Goal: Navigation & Orientation: Understand site structure

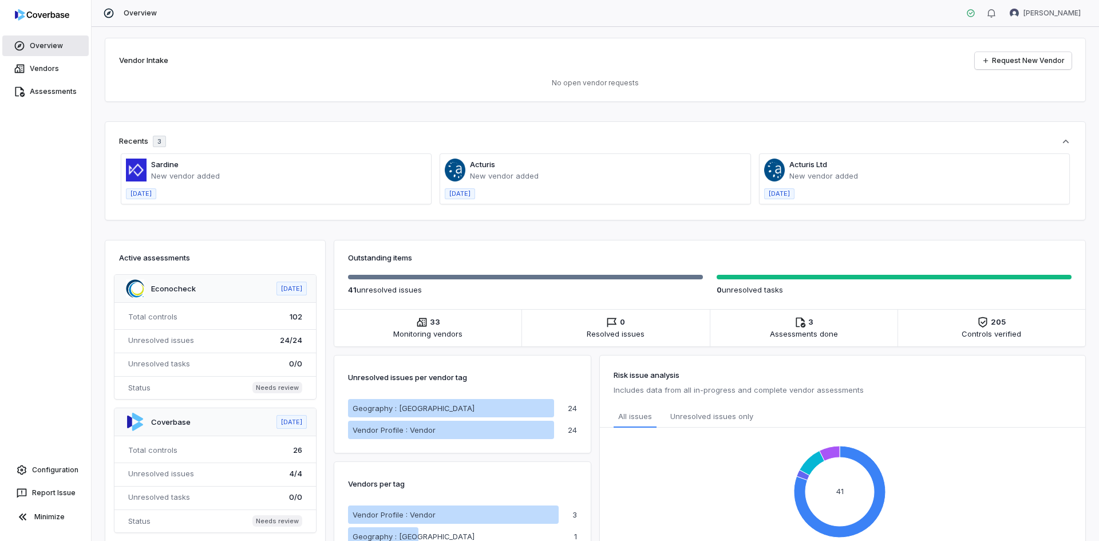
click at [33, 46] on link "Overview" at bounding box center [45, 45] width 86 height 21
click at [37, 69] on link "Vendors" at bounding box center [45, 68] width 86 height 21
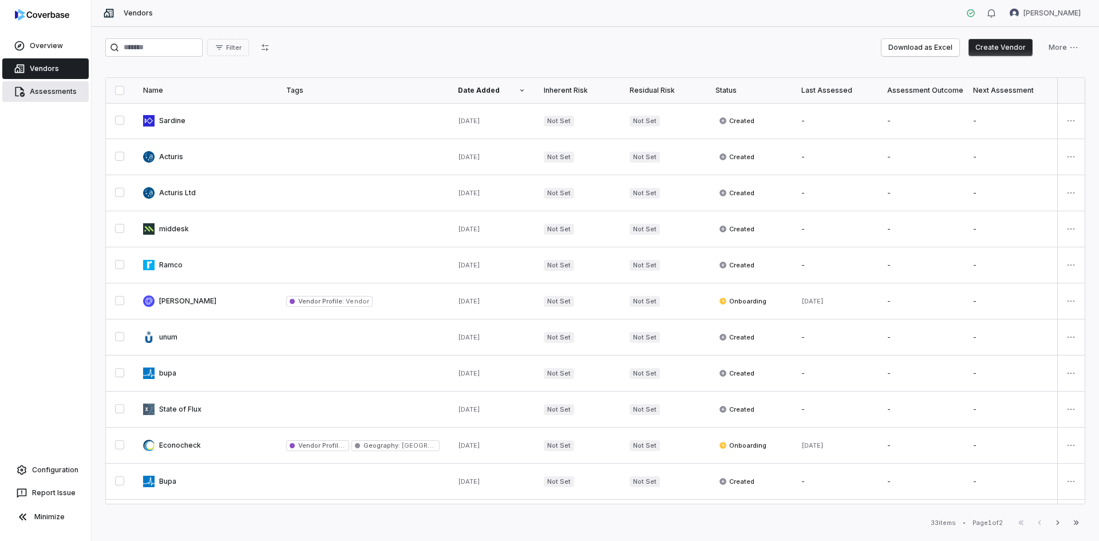
click at [42, 93] on link "Assessments" at bounding box center [45, 91] width 86 height 21
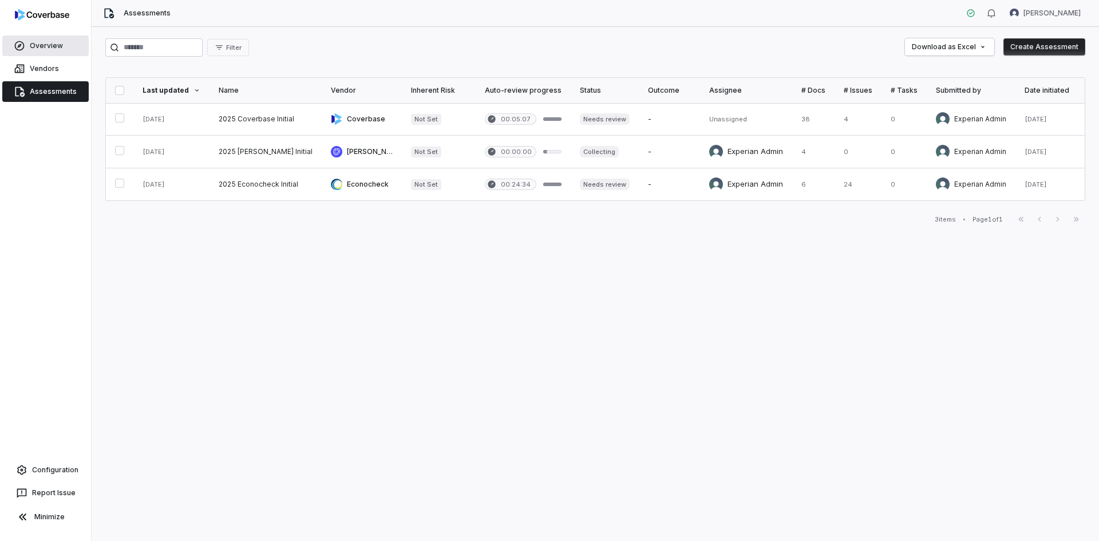
click at [34, 44] on link "Overview" at bounding box center [45, 45] width 86 height 21
